Goal: Task Accomplishment & Management: Use online tool/utility

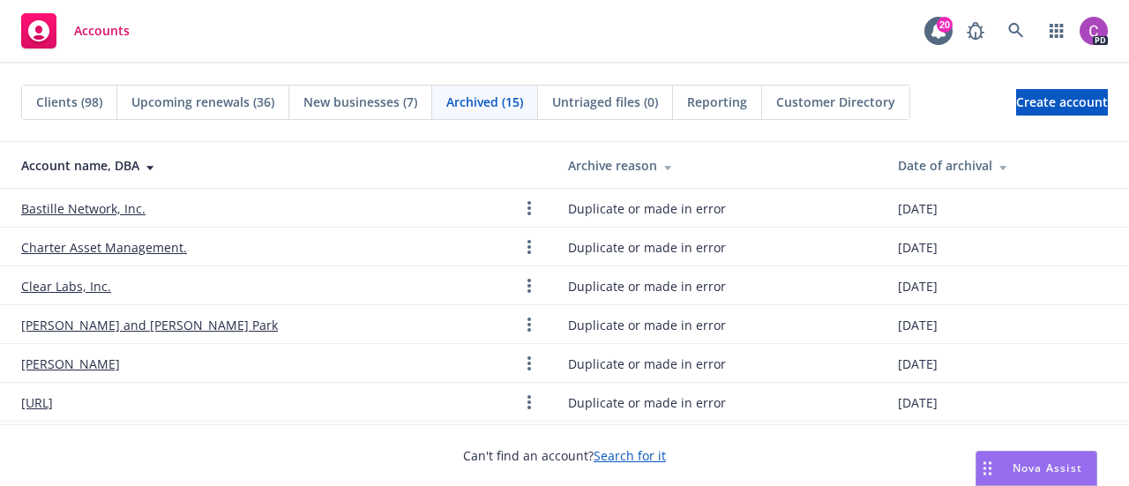
click at [205, 103] on span "Upcoming renewals (36)" at bounding box center [202, 102] width 143 height 19
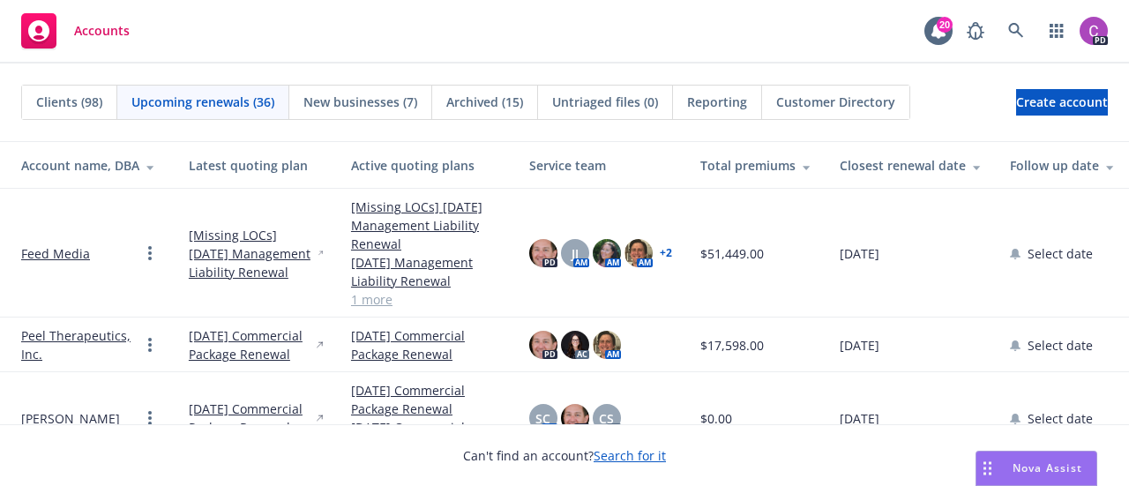
click at [149, 167] on icon at bounding box center [149, 168] width 7 height 4
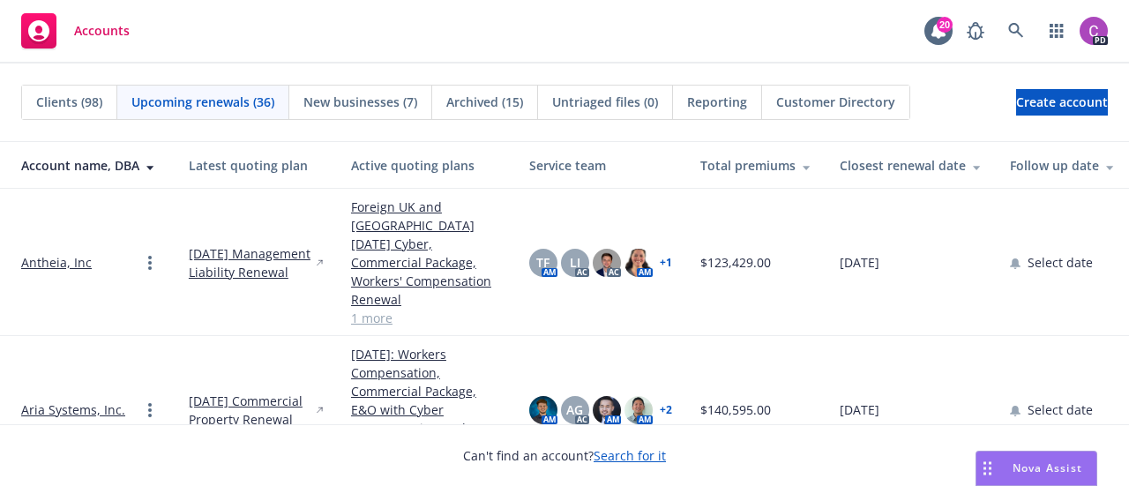
drag, startPoint x: 149, startPoint y: 167, endPoint x: 59, endPoint y: 205, distance: 98.0
click at [59, 205] on td "Antheia, Inc" at bounding box center [87, 262] width 175 height 147
click at [920, 167] on div "Closest renewal date" at bounding box center [910, 165] width 142 height 19
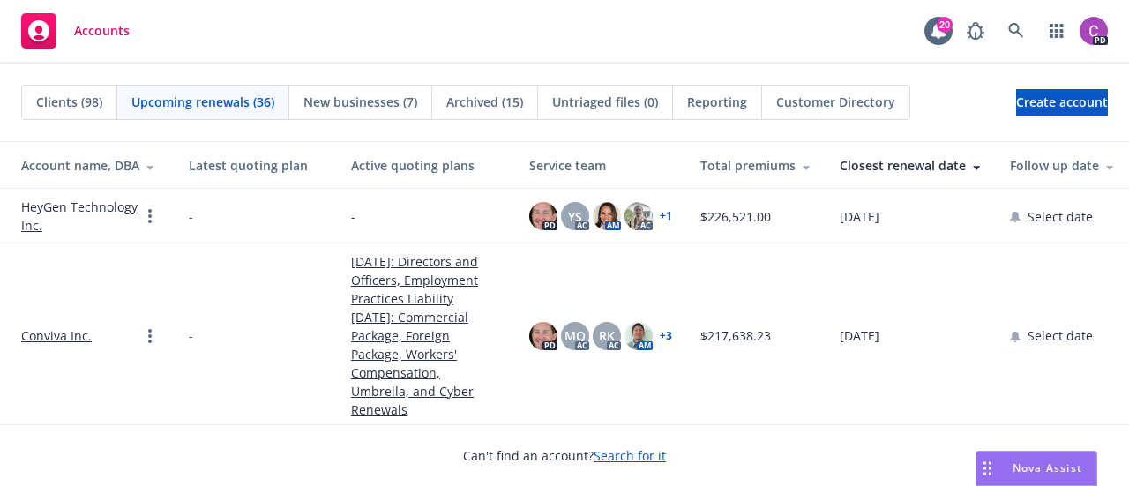
click at [44, 204] on link "HeyGen Technology Inc." at bounding box center [80, 216] width 118 height 37
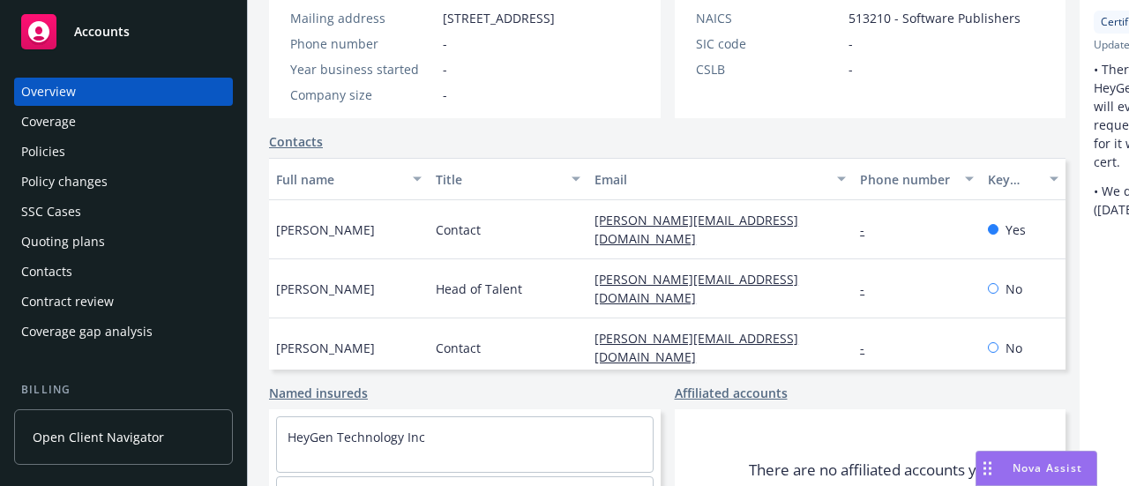
scroll to position [487, 0]
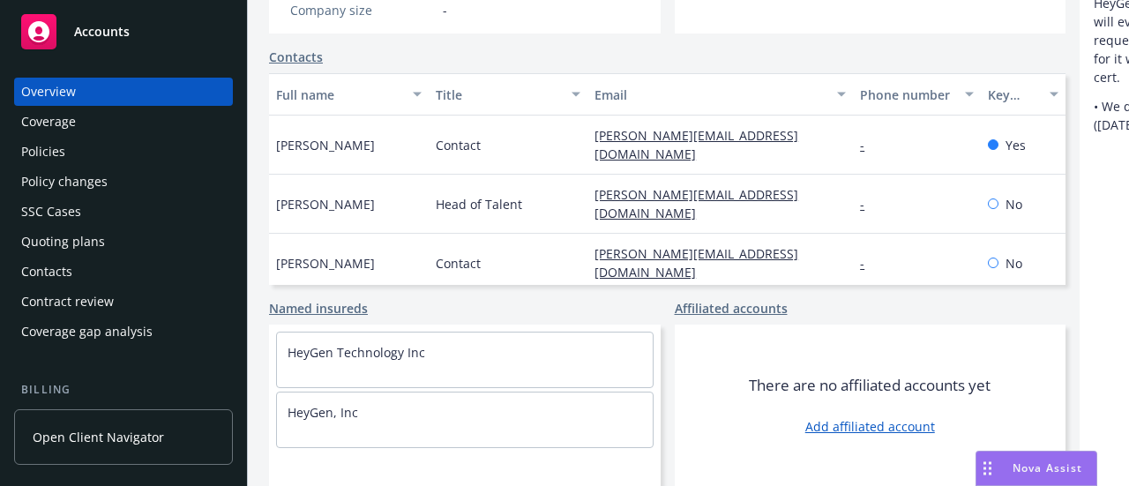
click at [102, 147] on div "Policies" at bounding box center [123, 152] width 205 height 28
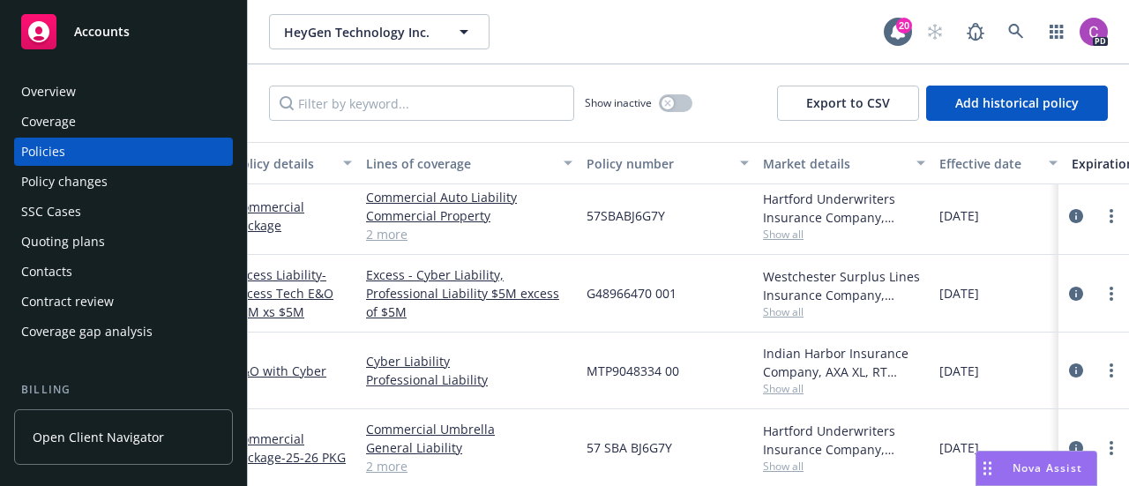
scroll to position [19, 0]
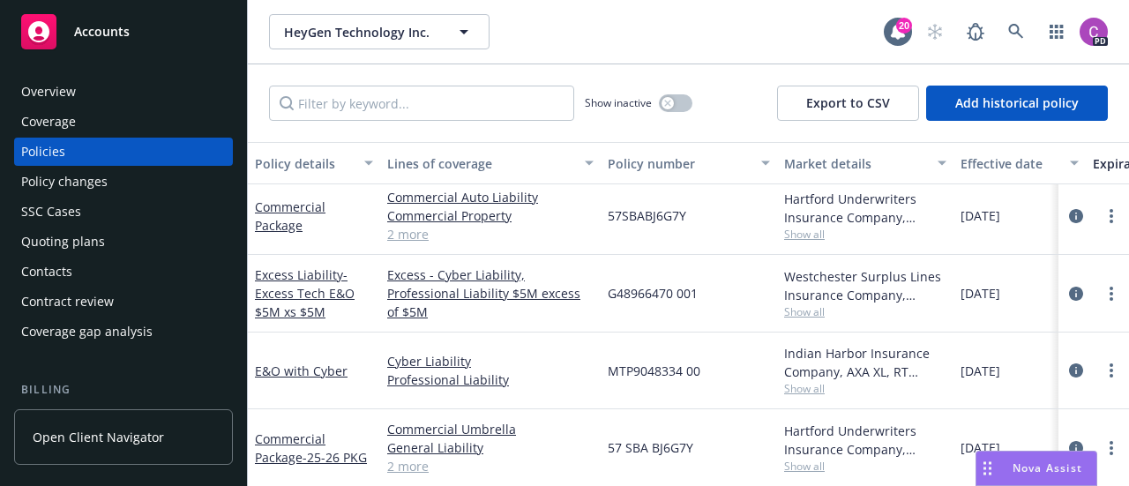
click at [71, 326] on div "Coverage gap analysis" at bounding box center [86, 331] width 131 height 28
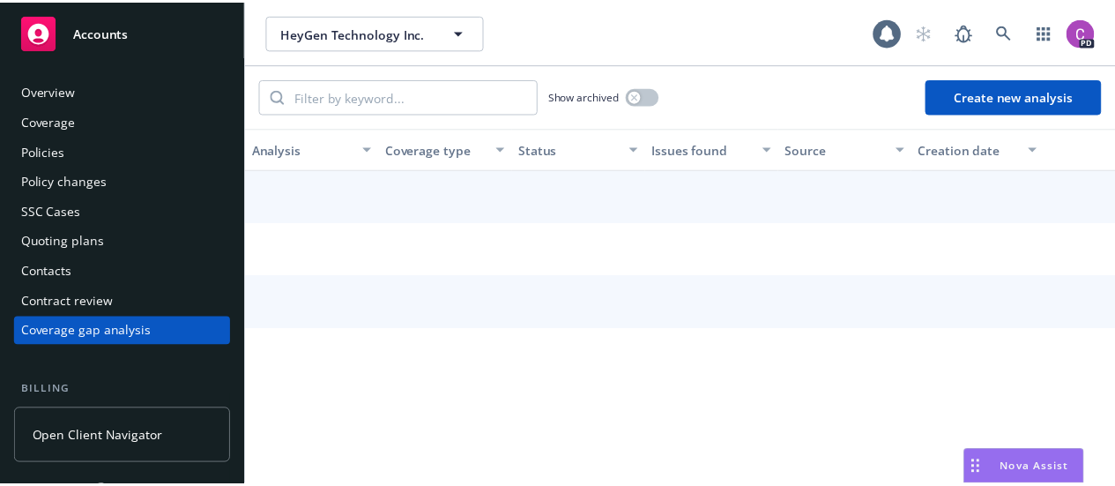
scroll to position [60, 0]
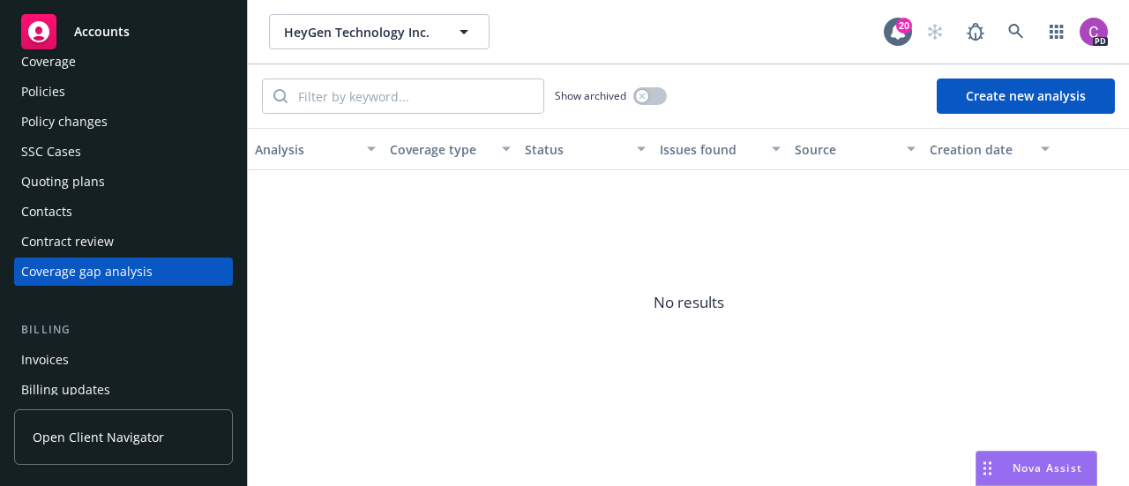
click at [1037, 98] on button "Create new analysis" at bounding box center [1025, 95] width 178 height 35
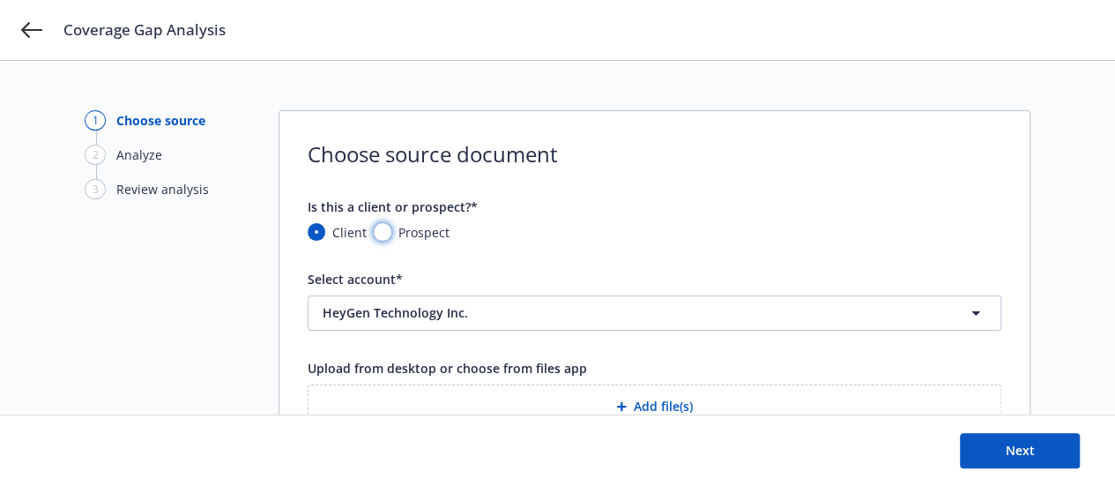
click at [384, 237] on input "Prospect" at bounding box center [383, 232] width 18 height 18
radio input "true"
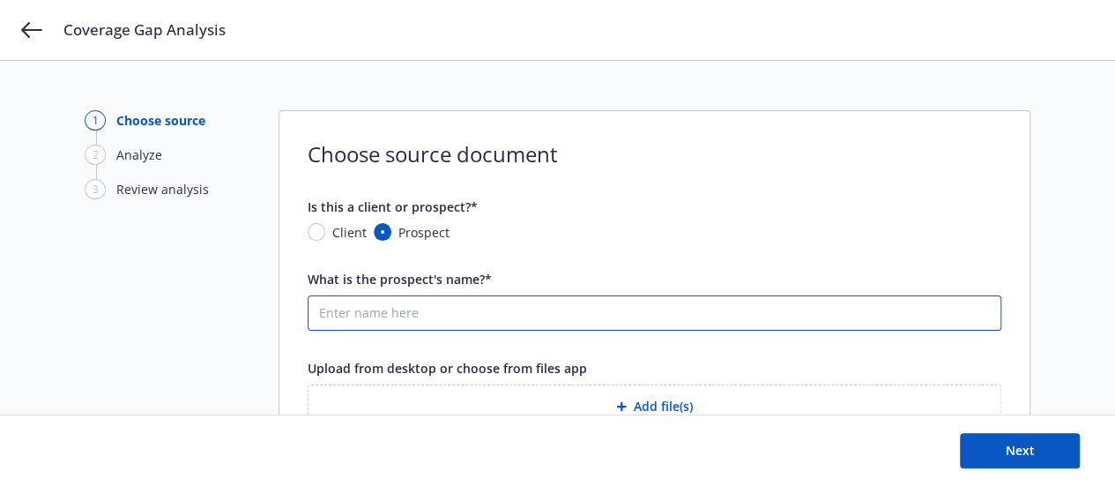
click at [453, 315] on input "What is the prospect's name?*" at bounding box center [655, 313] width 692 height 34
type input "Exa Labs"
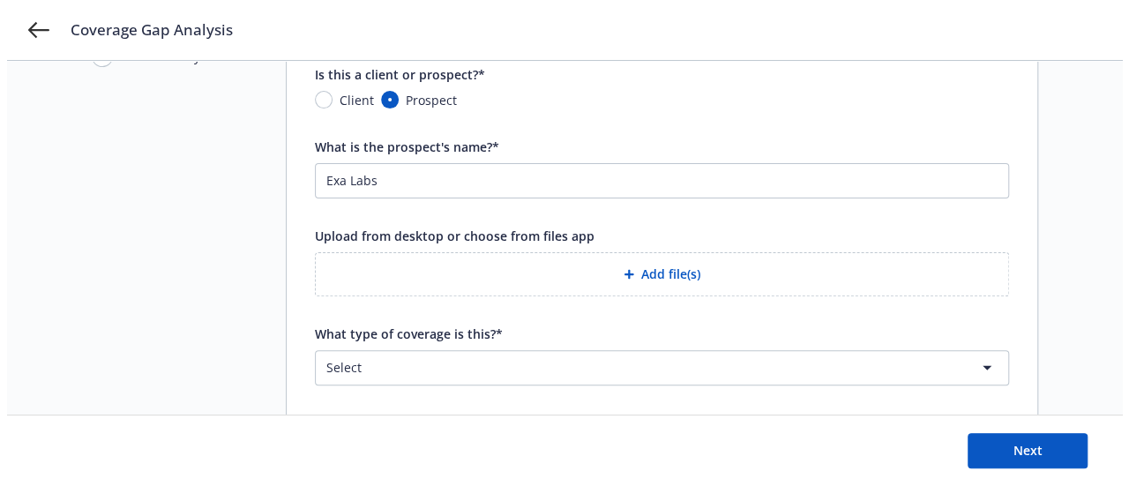
scroll to position [133, 0]
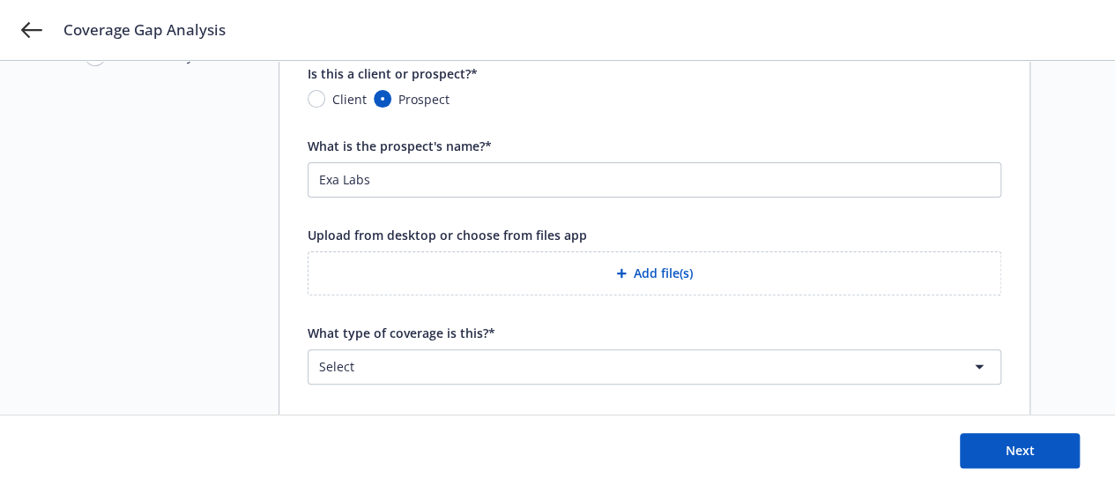
click at [652, 260] on button "Add file(s)" at bounding box center [655, 273] width 694 height 44
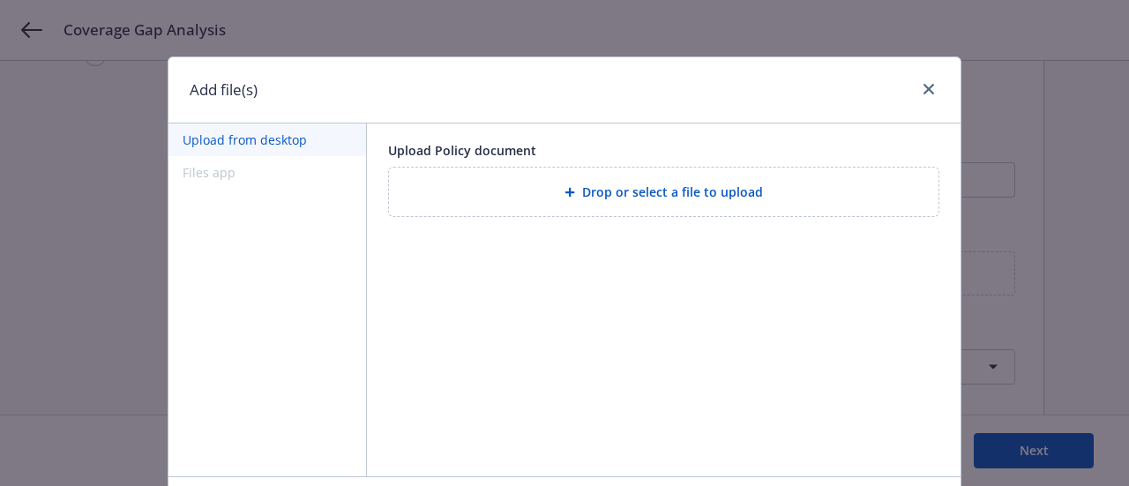
click at [236, 138] on button "Upload from desktop" at bounding box center [267, 139] width 198 height 33
click at [643, 198] on span "Drop or select a file to upload" at bounding box center [672, 192] width 181 height 19
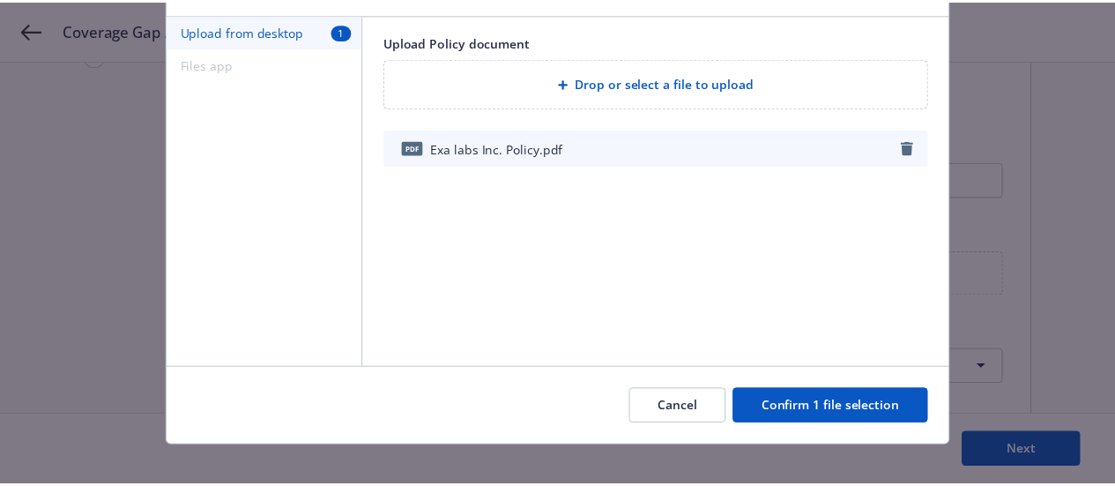
scroll to position [109, 0]
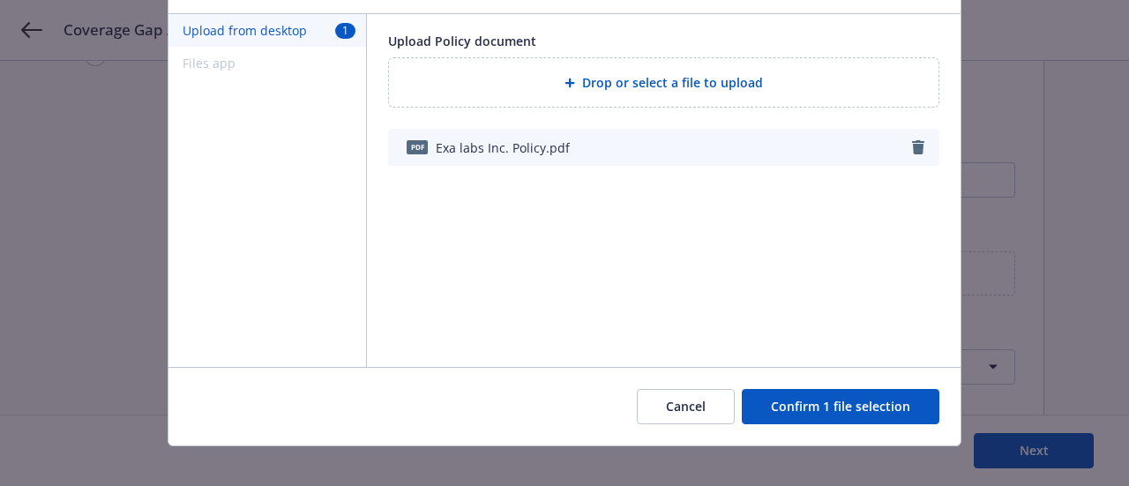
click at [841, 403] on button "Confirm 1 file selection" at bounding box center [841, 406] width 198 height 35
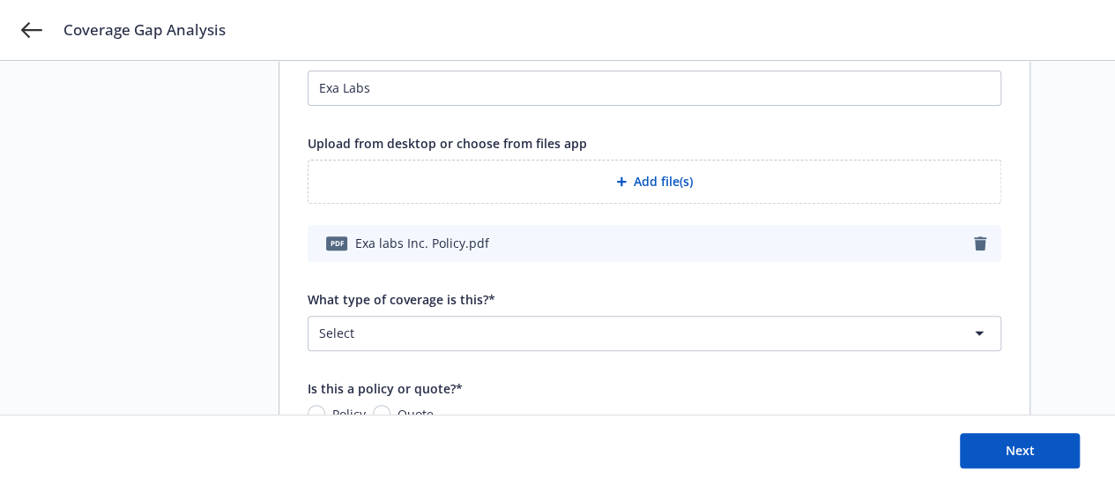
scroll to position [235, 0]
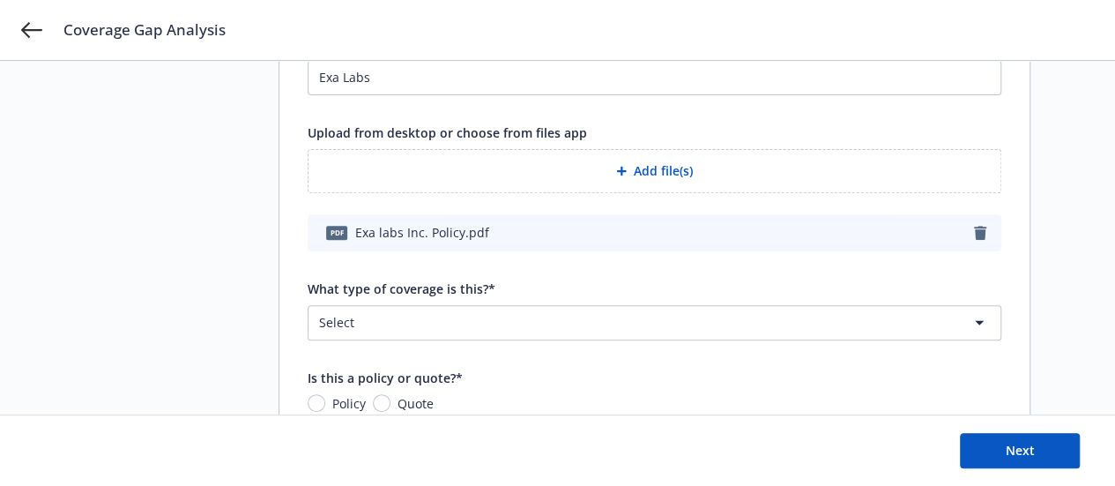
click at [667, 250] on html "Coverage Gap Analysis 1 Choose source 2 Analyze 3 Review analysis Choose source…" at bounding box center [557, 8] width 1115 height 486
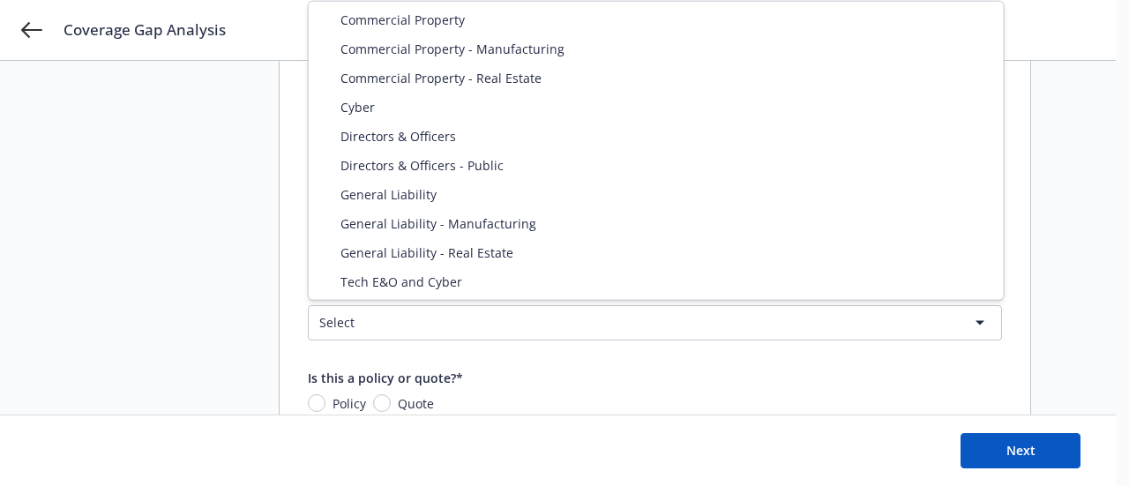
select select "DIRECTORS_AND_OFFICERS"
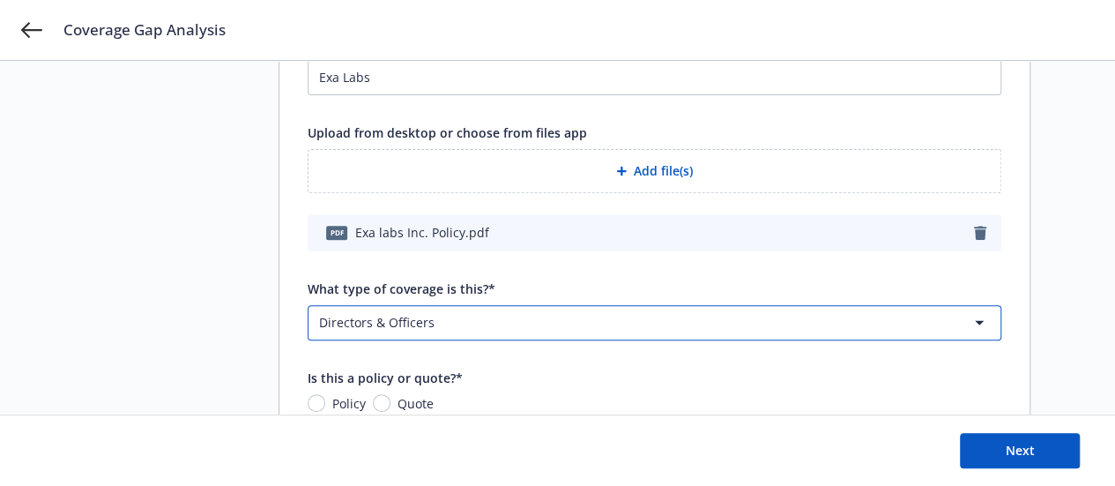
scroll to position [309, 0]
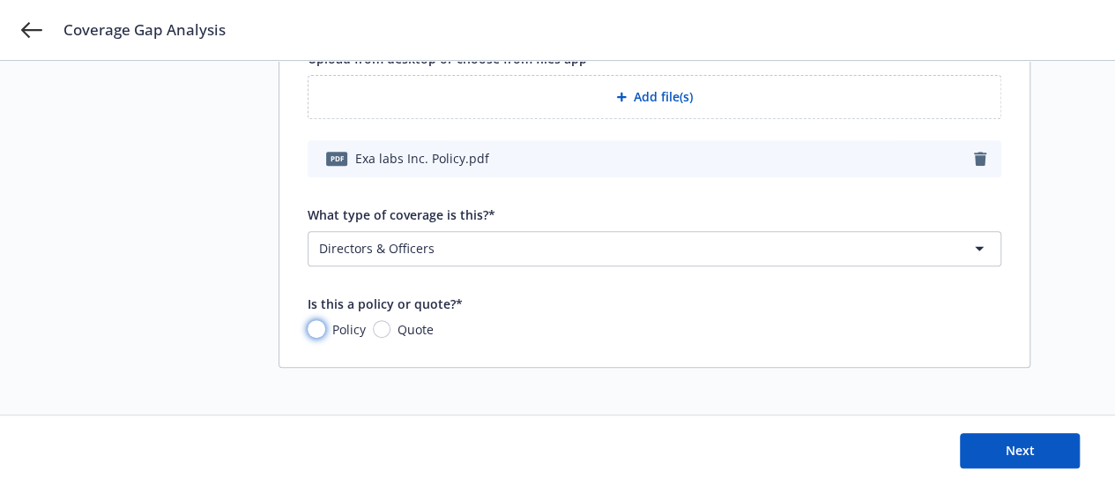
click at [309, 331] on input "Policy" at bounding box center [317, 329] width 18 height 18
radio input "true"
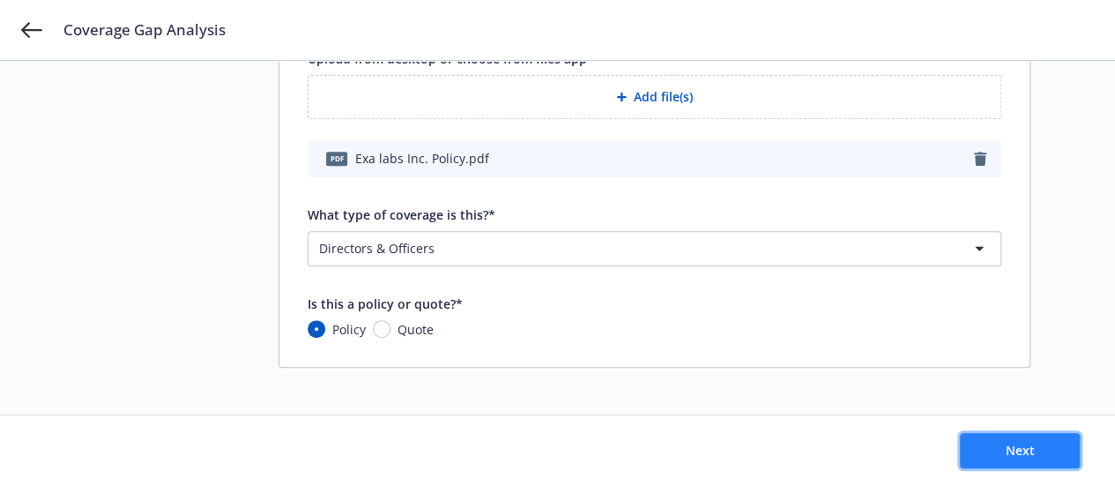
click at [1032, 458] on span "Next" at bounding box center [1020, 450] width 29 height 17
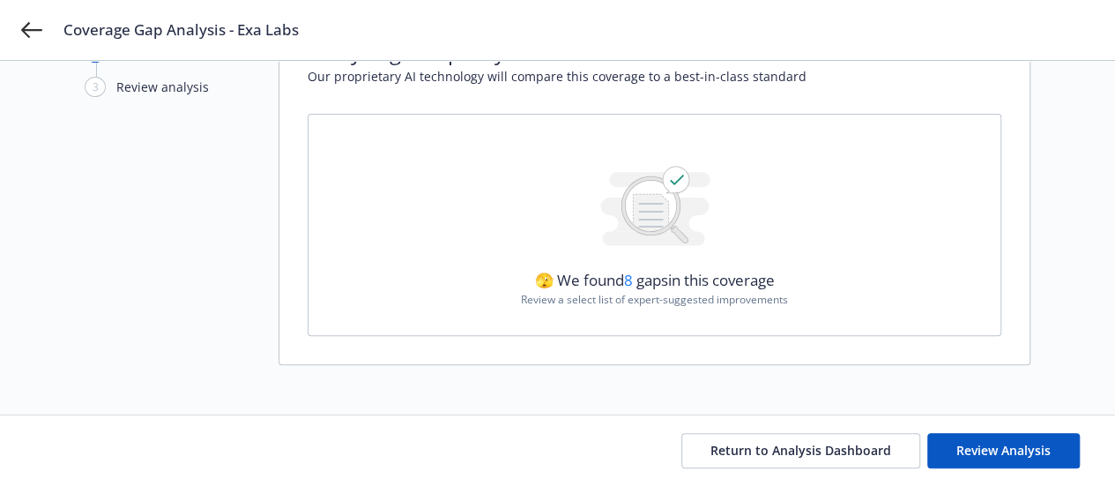
scroll to position [101, 0]
click at [988, 451] on span "Review Analysis" at bounding box center [1004, 450] width 94 height 17
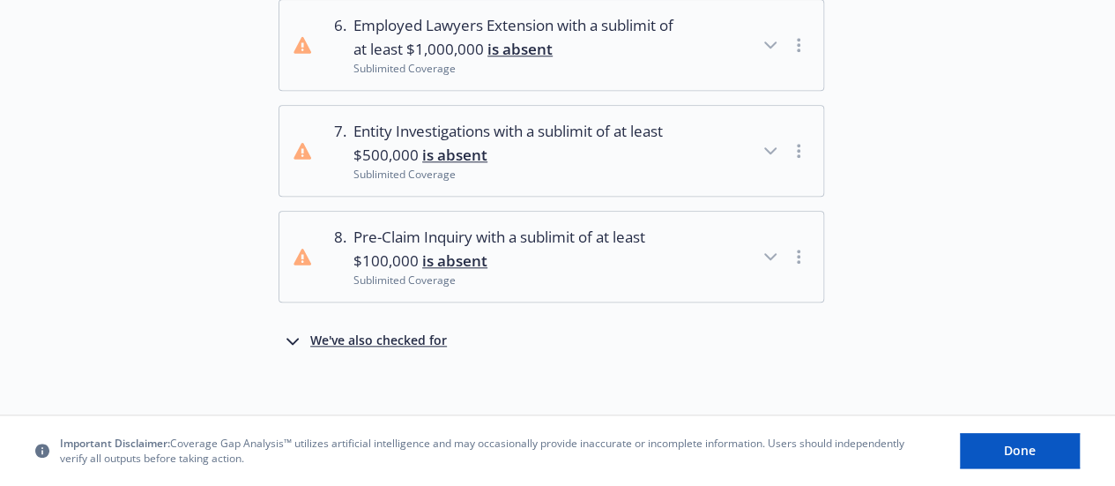
scroll to position [802, 0]
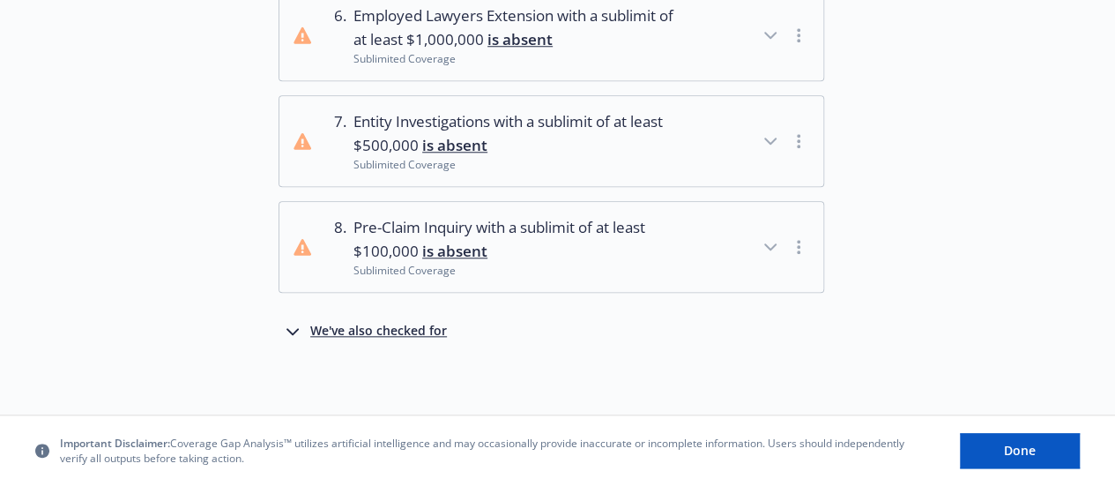
click at [357, 329] on div "We've also checked for" at bounding box center [378, 331] width 137 height 21
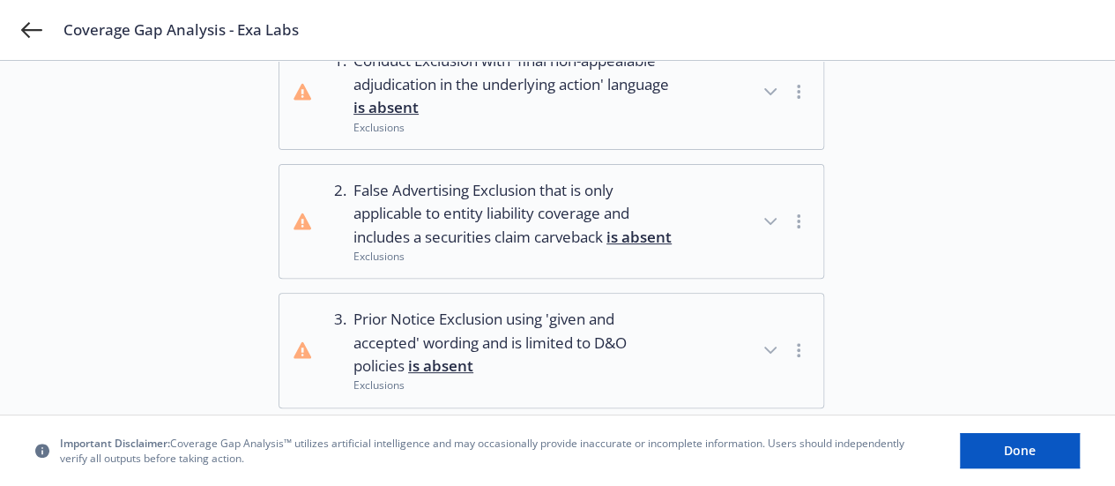
scroll to position [0, 0]
